Goal: Information Seeking & Learning: Compare options

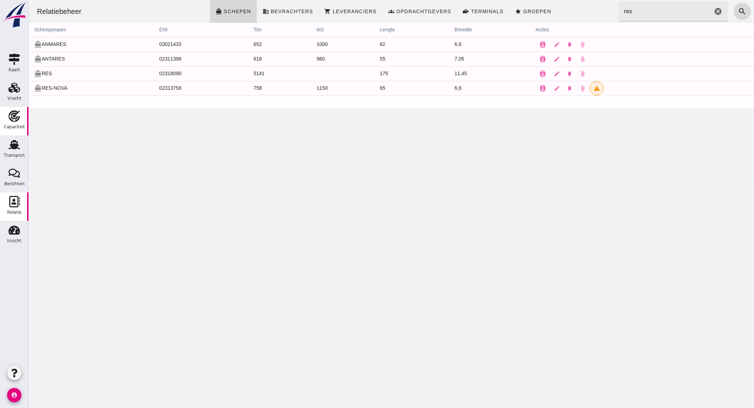
click at [15, 113] on use at bounding box center [14, 115] width 11 height 11
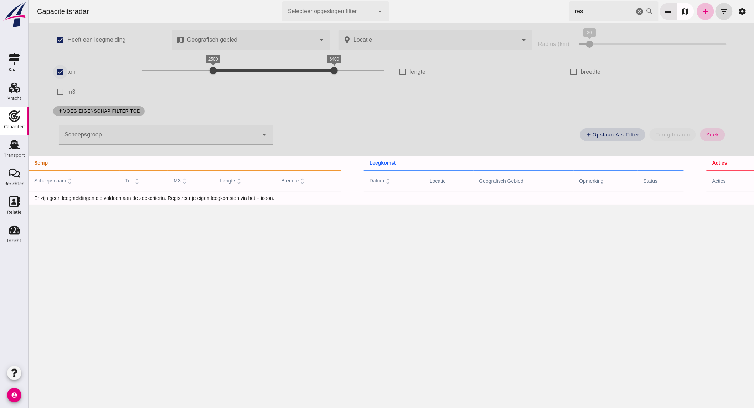
click at [60, 67] on input "ton" at bounding box center [60, 72] width 14 height 14
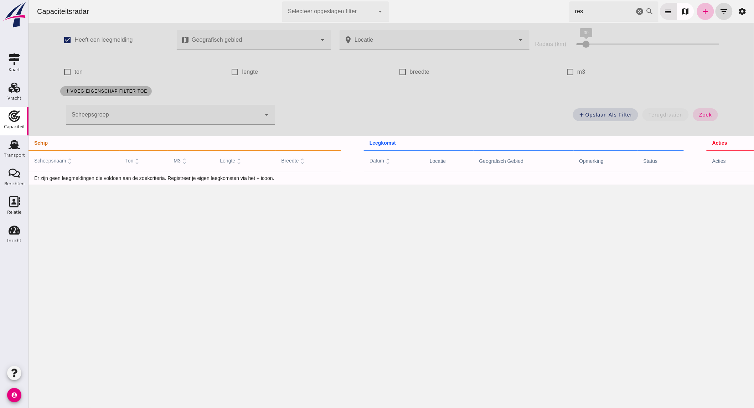
click at [78, 69] on label "ton" at bounding box center [78, 72] width 8 height 20
click at [74, 69] on input "ton" at bounding box center [67, 72] width 14 height 14
checkbox input "true"
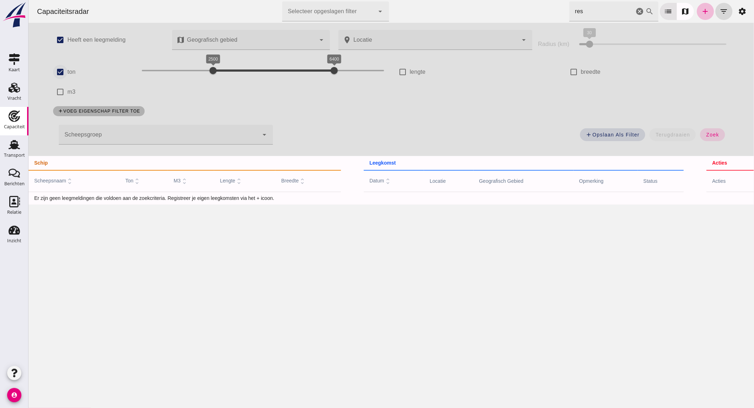
drag, startPoint x: 205, startPoint y: 68, endPoint x: 61, endPoint y: 68, distance: 144.0
click at [62, 68] on div "check_box ton 200 6400 2500 6400" at bounding box center [219, 72] width 343 height 20
drag, startPoint x: 255, startPoint y: 72, endPoint x: 176, endPoint y: 70, distance: 78.8
click at [176, 70] on div at bounding box center [178, 70] width 14 height 14
drag, startPoint x: 136, startPoint y: 71, endPoint x: 148, endPoint y: 71, distance: 12.1
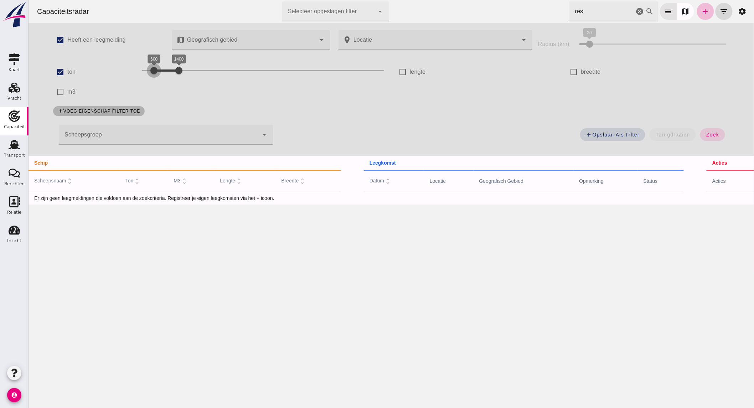
click at [148, 71] on div at bounding box center [153, 70] width 14 height 14
drag, startPoint x: 172, startPoint y: 71, endPoint x: 163, endPoint y: 70, distance: 9.6
click at [163, 70] on div at bounding box center [169, 70] width 14 height 14
drag, startPoint x: 149, startPoint y: 70, endPoint x: 139, endPoint y: 70, distance: 9.3
click at [139, 70] on div at bounding box center [144, 70] width 14 height 14
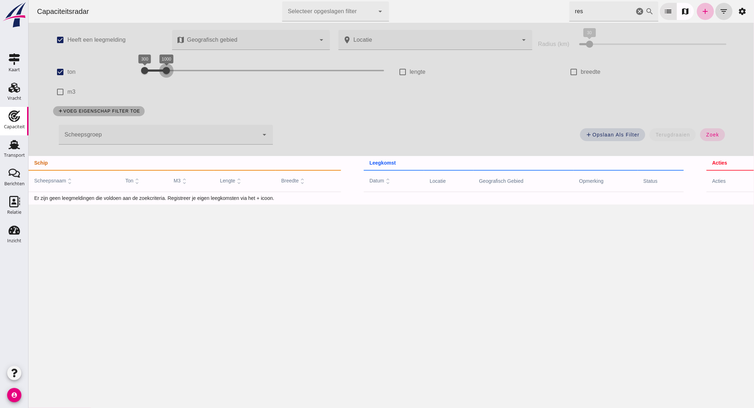
click at [162, 70] on div at bounding box center [166, 70] width 14 height 14
click at [707, 140] on button "zoek" at bounding box center [712, 134] width 25 height 13
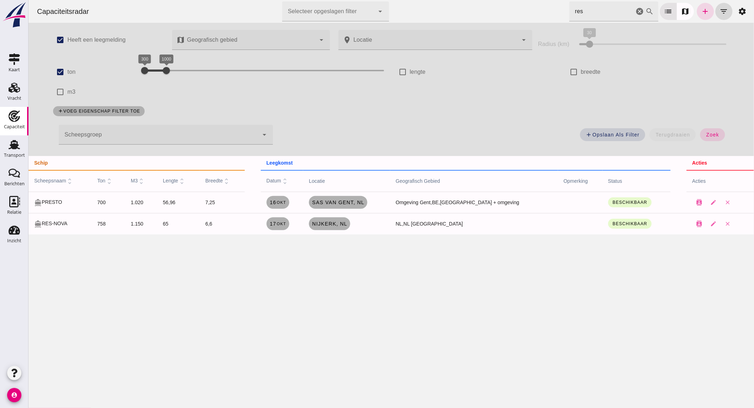
click at [635, 9] on icon "cancel" at bounding box center [639, 11] width 9 height 9
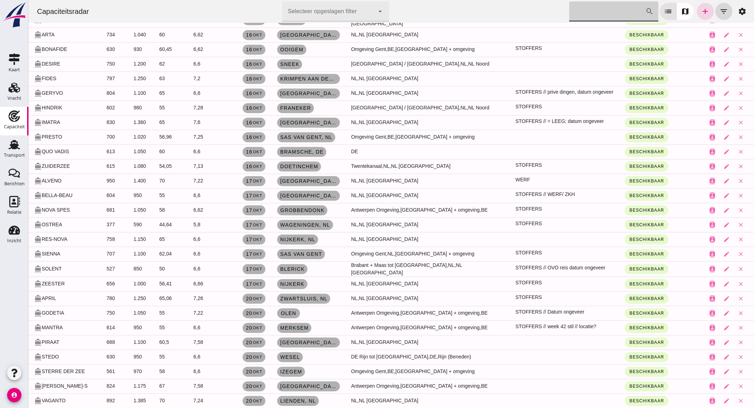
scroll to position [633, 0]
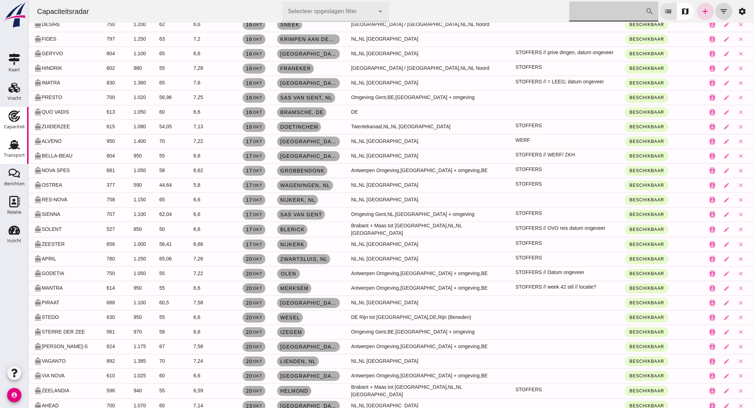
click at [15, 148] on use at bounding box center [14, 144] width 11 height 9
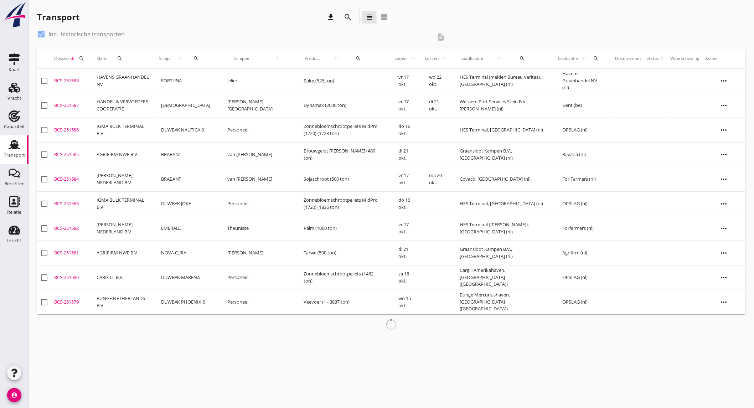
click at [347, 19] on icon "search" at bounding box center [348, 17] width 9 height 9
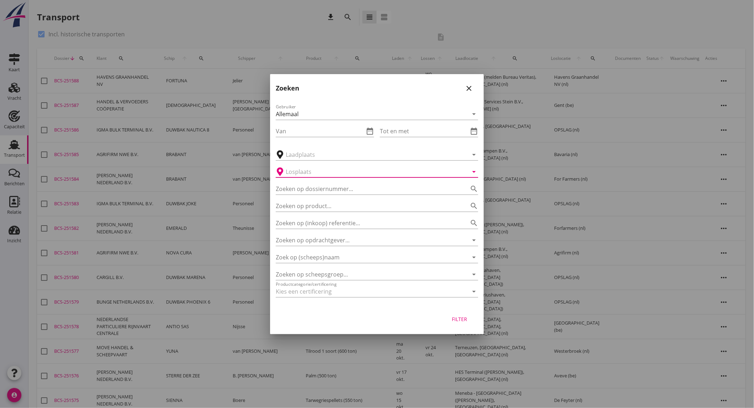
click at [330, 175] on input "text" at bounding box center [372, 171] width 173 height 11
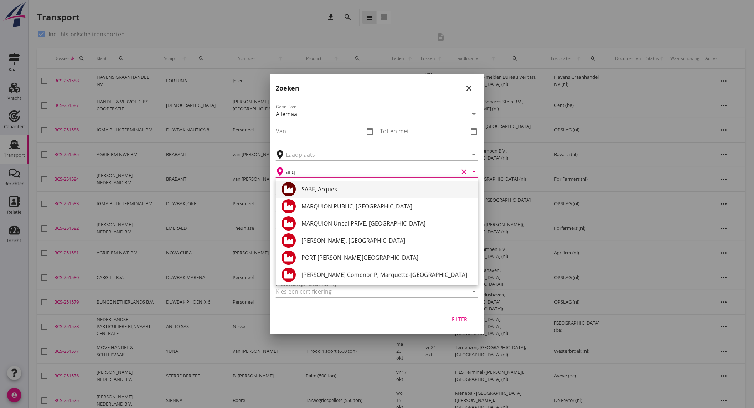
click at [328, 191] on div "SABE, Arques" at bounding box center [387, 189] width 171 height 9
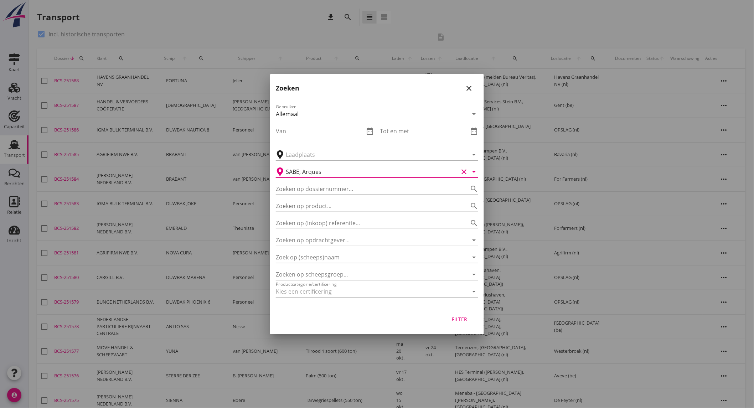
type input "SABE, Arques"
click at [455, 321] on div "Filter" at bounding box center [460, 318] width 20 height 7
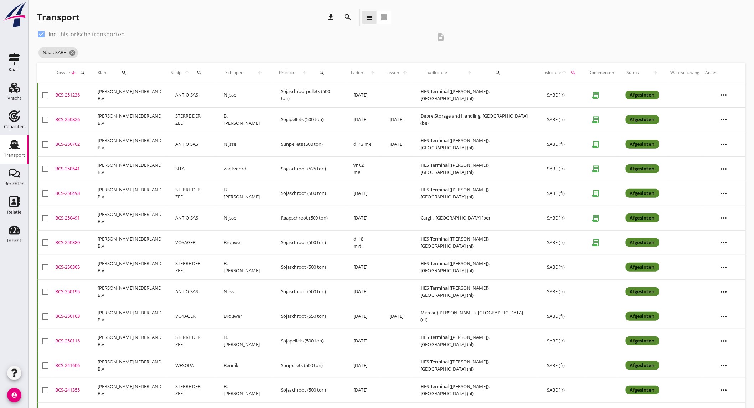
click at [273, 116] on td "Sojapellets (500 ton)" at bounding box center [309, 119] width 73 height 25
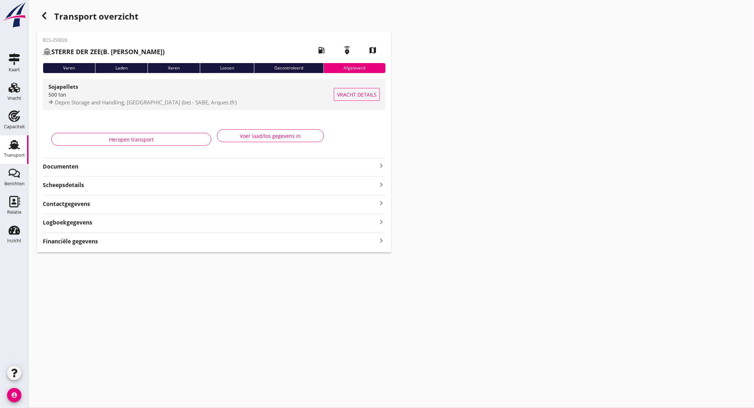
click at [154, 96] on div "500 ton" at bounding box center [190, 94] width 285 height 7
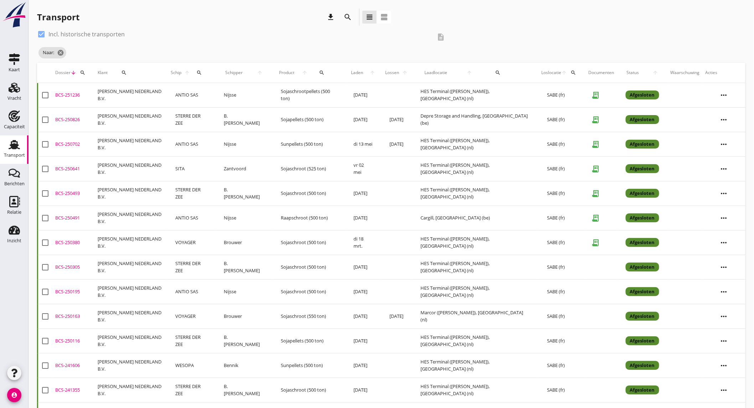
click at [194, 191] on td "STERRE DER ZEE" at bounding box center [191, 193] width 48 height 25
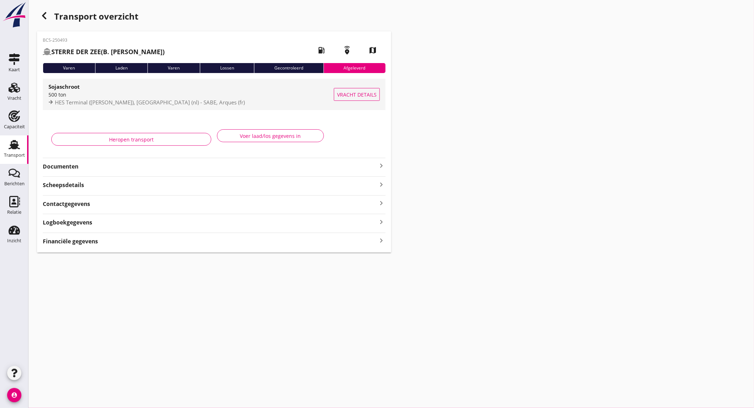
click at [151, 96] on div "500 ton" at bounding box center [190, 94] width 285 height 7
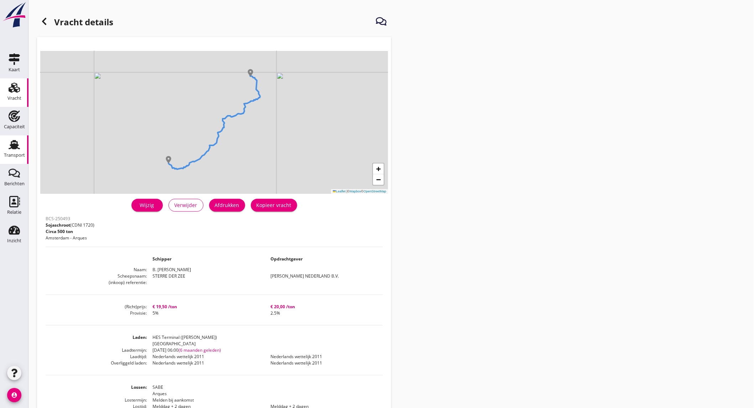
drag, startPoint x: 19, startPoint y: 145, endPoint x: 13, endPoint y: 136, distance: 11.1
click at [19, 145] on icon "Transport" at bounding box center [14, 144] width 11 height 11
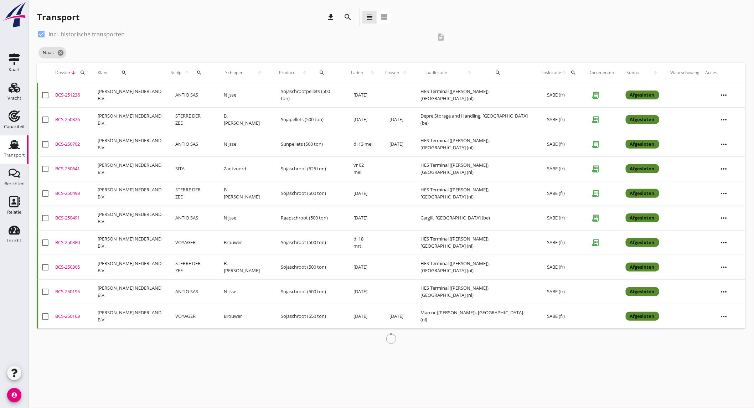
click at [349, 16] on icon "search" at bounding box center [348, 17] width 9 height 9
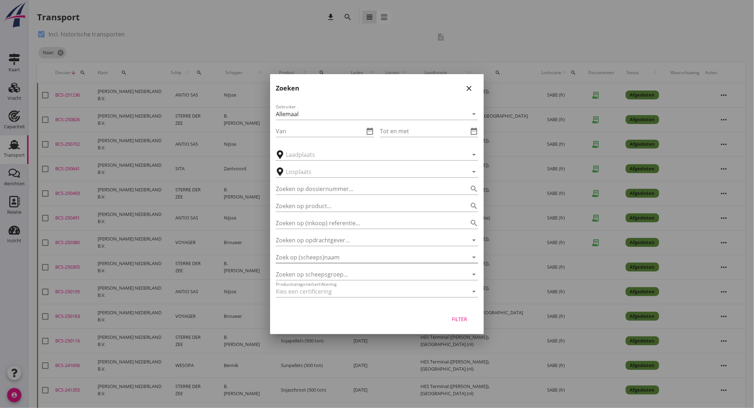
click at [340, 256] on input "Zoek op (scheeps)naam" at bounding box center [367, 257] width 182 height 11
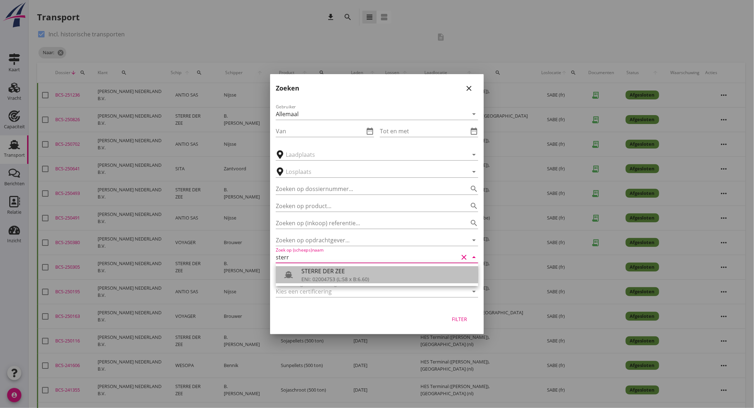
click at [332, 269] on div "STERRE DER ZEE" at bounding box center [387, 271] width 171 height 9
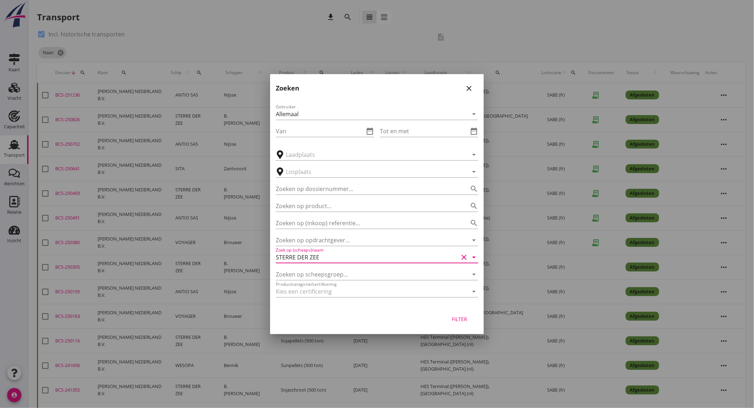
click at [466, 323] on button "Filter" at bounding box center [459, 319] width 31 height 13
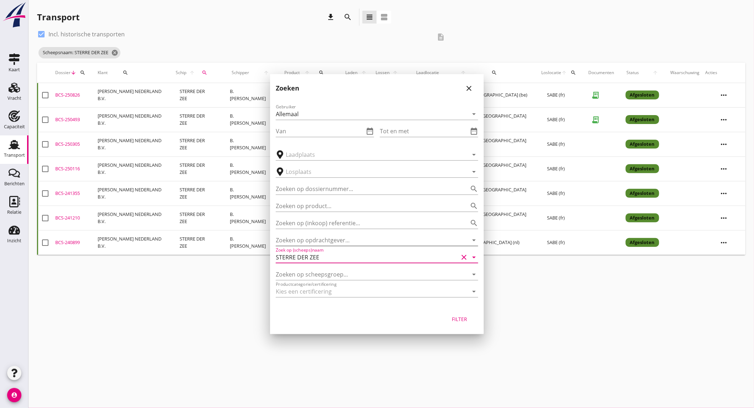
type input "STERRE DER ZEE"
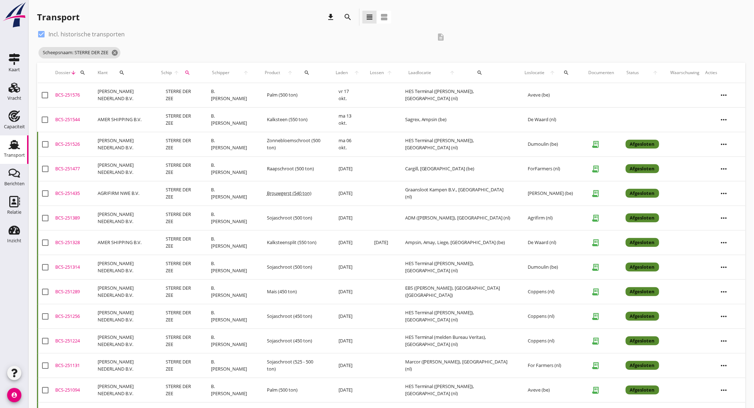
click at [216, 95] on td "B. [PERSON_NAME]" at bounding box center [230, 95] width 56 height 25
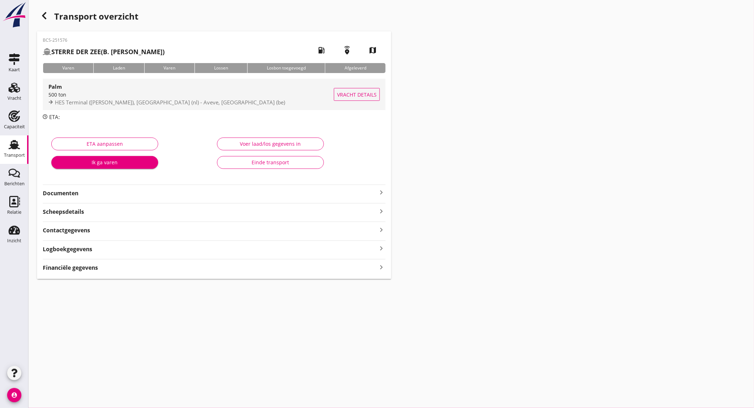
click at [133, 87] on div "Palm" at bounding box center [190, 86] width 285 height 9
